Goal: Information Seeking & Learning: Learn about a topic

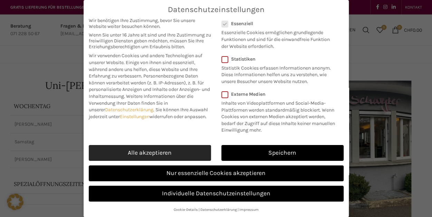
click at [189, 153] on link "Alle akzeptieren" at bounding box center [150, 153] width 122 height 16
checkbox input "true"
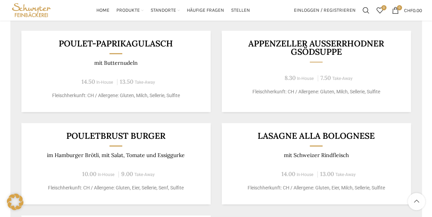
scroll to position [345, 0]
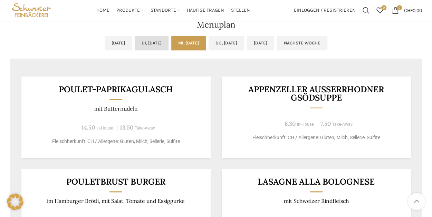
click at [139, 39] on link "Di, [DATE]" at bounding box center [152, 43] width 34 height 14
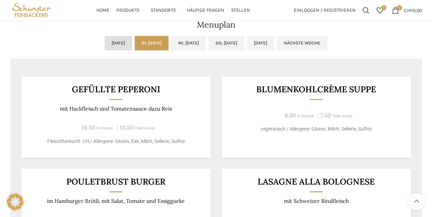
click at [113, 40] on link "[DATE]" at bounding box center [118, 43] width 27 height 14
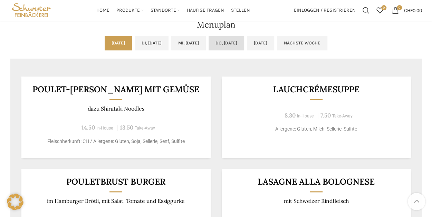
click at [230, 41] on link "Do, [DATE]" at bounding box center [226, 43] width 36 height 14
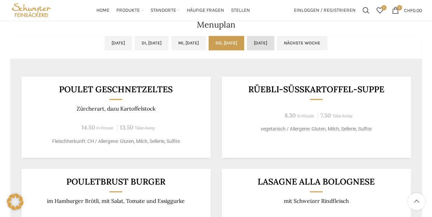
click at [266, 41] on link "[DATE]" at bounding box center [260, 43] width 27 height 14
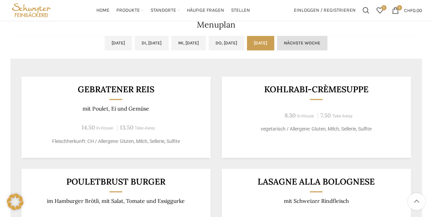
click at [309, 42] on link "Nächste Woche" at bounding box center [302, 43] width 50 height 14
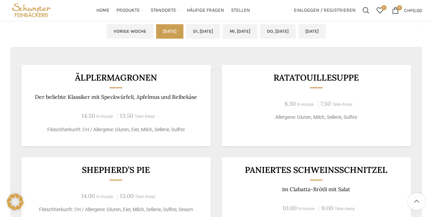
scroll to position [311, 0]
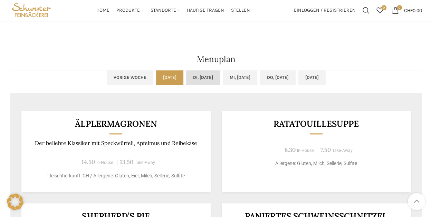
click at [186, 75] on link "Di, [DATE]" at bounding box center [203, 77] width 34 height 14
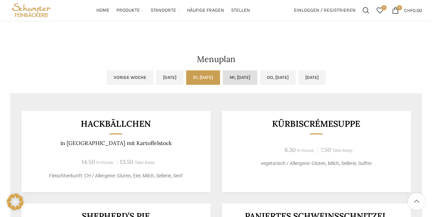
click at [223, 75] on link "Mi, [DATE]" at bounding box center [240, 77] width 35 height 14
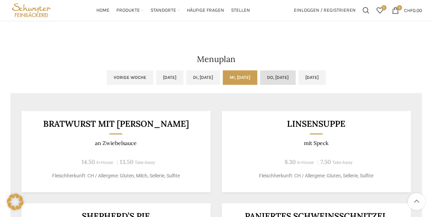
click at [276, 75] on link "Do, [DATE]" at bounding box center [278, 77] width 36 height 14
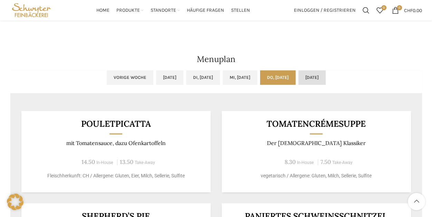
click at [316, 76] on link "[DATE]" at bounding box center [311, 77] width 27 height 14
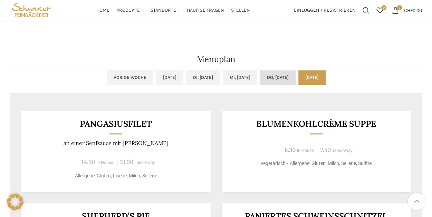
click at [286, 77] on link "Do, [DATE]" at bounding box center [278, 77] width 36 height 14
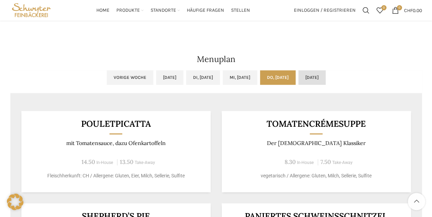
click at [323, 72] on link "[DATE]" at bounding box center [311, 77] width 27 height 14
